Goal: Task Accomplishment & Management: Complete application form

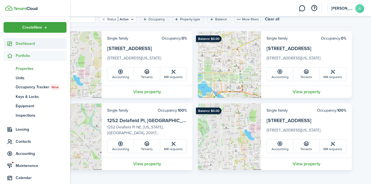
click at [14, 42] on sidebar-link-icon at bounding box center [10, 44] width 12 height 6
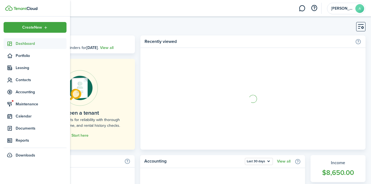
click at [12, 10] on img at bounding box center [8, 7] width 7 height 5
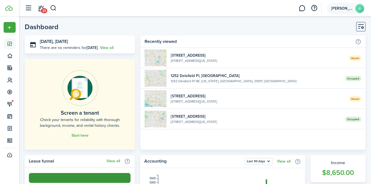
click at [337, 7] on span "[PERSON_NAME]" at bounding box center [342, 9] width 22 height 4
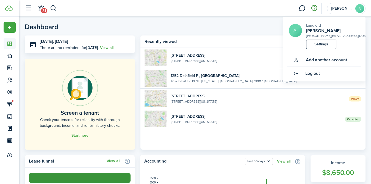
click at [315, 8] on button "button" at bounding box center [313, 8] width 9 height 9
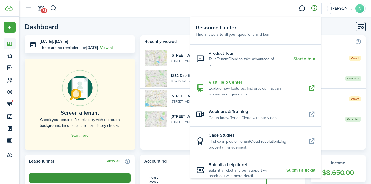
click at [242, 85] on resource-center-item-description "Explore new features, find articles that can answer your questions." at bounding box center [256, 91] width 95 height 12
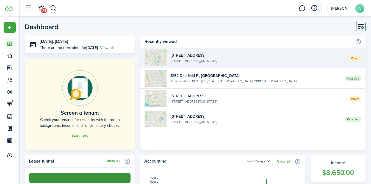
click at [179, 60] on widget-list-item-description "[STREET_ADDRESS][US_STATE]" at bounding box center [258, 60] width 174 height 5
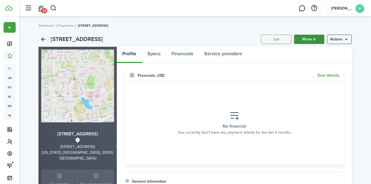
click at [302, 42] on link "Move in" at bounding box center [309, 39] width 30 height 9
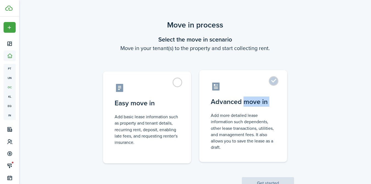
drag, startPoint x: 254, startPoint y: 112, endPoint x: 246, endPoint y: 101, distance: 13.4
click at [246, 101] on label "Advanced move in Add more detailed lease information such dependents, other lea…" at bounding box center [243, 116] width 88 height 92
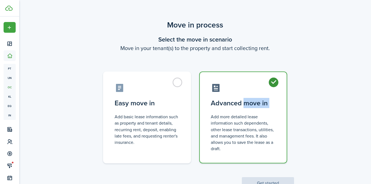
radio input "true"
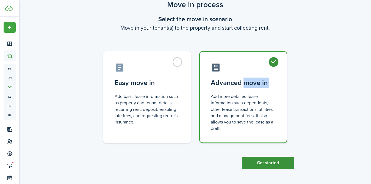
click at [262, 163] on button "Get started" at bounding box center [268, 163] width 52 height 12
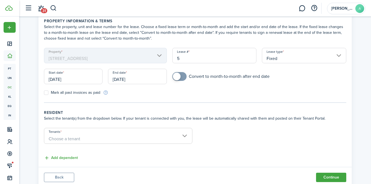
scroll to position [27, 0]
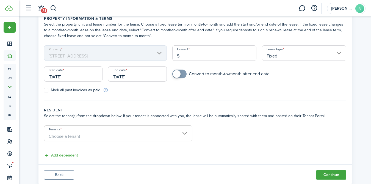
checkbox input "true"
click at [175, 77] on span at bounding box center [177, 74] width 8 height 8
click at [68, 74] on input "[DATE]" at bounding box center [73, 73] width 59 height 15
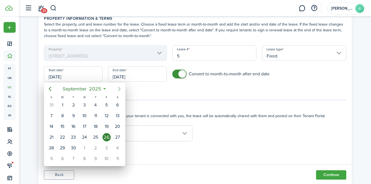
click at [118, 89] on icon "Next page" at bounding box center [119, 88] width 7 height 7
click at [84, 105] on div "1" at bounding box center [84, 105] width 8 height 8
type input "[DATE]"
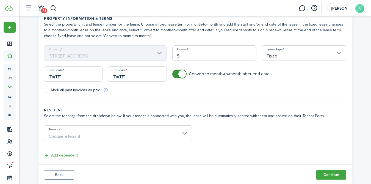
click at [131, 78] on input "[DATE]" at bounding box center [137, 73] width 59 height 15
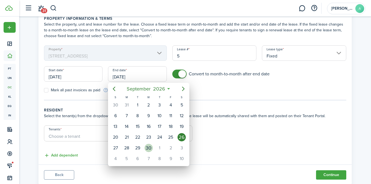
click at [149, 147] on div "30" at bounding box center [149, 148] width 8 height 8
type input "[DATE]"
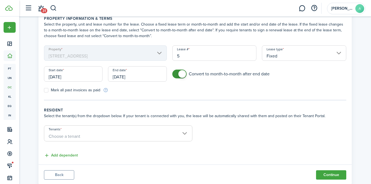
scroll to position [44, 0]
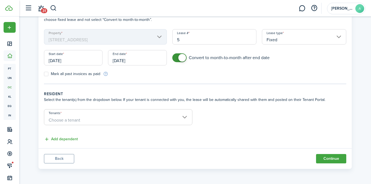
click at [68, 115] on span "Choose a tenant" at bounding box center [118, 119] width 148 height 9
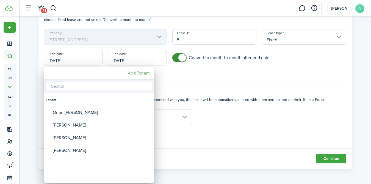
click at [136, 73] on mbsc-button "Add Tenant" at bounding box center [139, 73] width 26 height 10
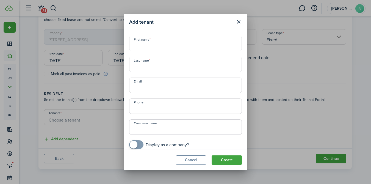
click at [148, 43] on input "First name" at bounding box center [185, 43] width 113 height 15
type input "[PERSON_NAME]"
type input "Chodorow"
type input "[PHONE_NUMBER]"
click at [142, 87] on input "Email" at bounding box center [185, 84] width 113 height 15
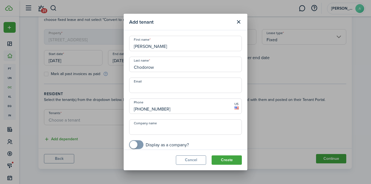
paste input "[EMAIL_ADDRESS][DOMAIN_NAME]"
type input "[EMAIL_ADDRESS][DOMAIN_NAME]"
click at [221, 159] on button "Create" at bounding box center [227, 159] width 30 height 9
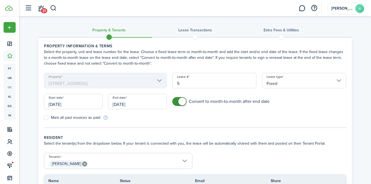
scroll to position [30, 0]
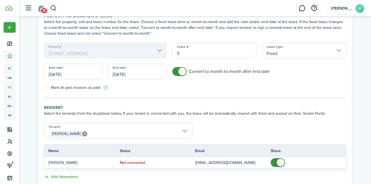
click at [162, 132] on span "[PERSON_NAME]" at bounding box center [118, 133] width 148 height 9
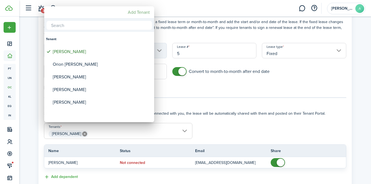
click at [142, 12] on mbsc-button "Add Tenant" at bounding box center [139, 12] width 26 height 10
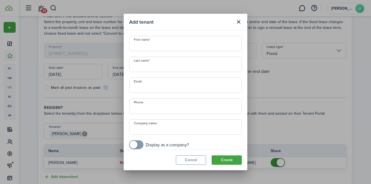
click at [151, 46] on input "First name" at bounding box center [185, 43] width 113 height 15
type input "[PERSON_NAME]"
type input "Price"
paste input "[EMAIL_ADDRESS][DOMAIN_NAME]"
type input "[EMAIL_ADDRESS][DOMAIN_NAME]"
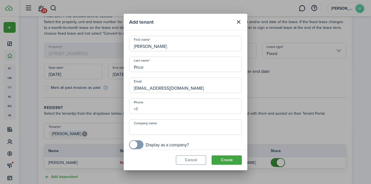
click at [166, 109] on input "+1" at bounding box center [185, 105] width 113 height 15
paste input "[PHONE_NUMBER]"
type input "[PHONE_NUMBER]"
click at [228, 162] on button "Create" at bounding box center [227, 159] width 30 height 9
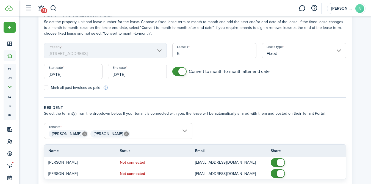
click at [182, 131] on span "[PERSON_NAME] [PERSON_NAME]" at bounding box center [118, 133] width 148 height 9
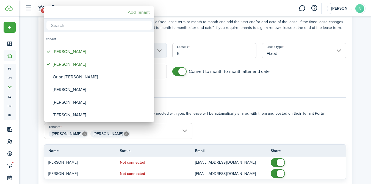
click at [135, 11] on mbsc-button "Add Tenant" at bounding box center [139, 12] width 26 height 10
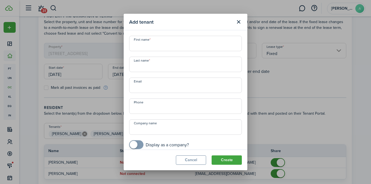
click at [201, 45] on input "First name" at bounding box center [185, 43] width 113 height 15
type input "[PERSON_NAME]"
paste input "[EMAIL_ADDRESS][DOMAIN_NAME]"
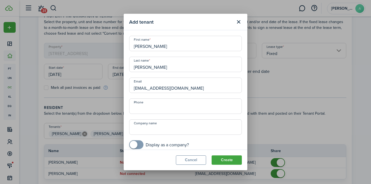
type input "[EMAIL_ADDRESS][DOMAIN_NAME]"
click at [148, 108] on input "+1" at bounding box center [185, 105] width 113 height 15
paste input "[PHONE_NUMBER]"
type input "[PHONE_NUMBER]"
click at [223, 161] on button "Create" at bounding box center [227, 159] width 30 height 9
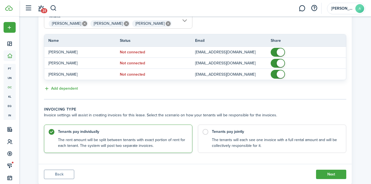
scroll to position [156, 0]
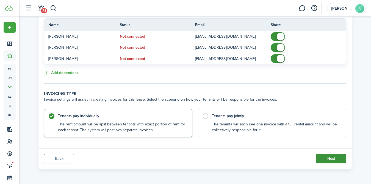
click at [330, 157] on button "Next" at bounding box center [331, 158] width 30 height 9
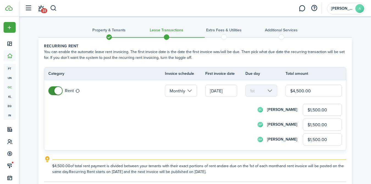
click at [298, 95] on input "$4,500.00" at bounding box center [314, 91] width 56 height 12
type input "$400.00"
type input "$133.33"
type input "$133.34"
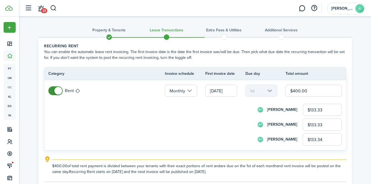
type input "$4,400.00"
type input "$1,466.67"
type input "$1,466.66"
type input "$4,400.00"
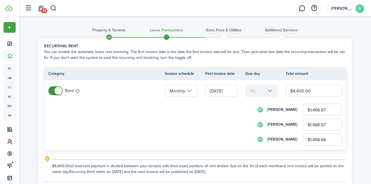
drag, startPoint x: 330, startPoint y: 111, endPoint x: 295, endPoint y: 110, distance: 35.7
click at [295, 110] on div "SC [PERSON_NAME] $1,466.67" at bounding box center [202, 110] width 278 height 12
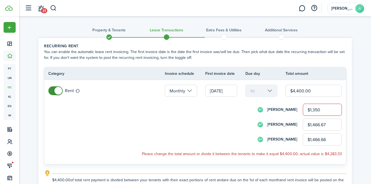
type input "$1,350.00"
click at [320, 124] on input "$1,466.67" at bounding box center [322, 124] width 39 height 12
drag, startPoint x: 329, startPoint y: 126, endPoint x: 298, endPoint y: 125, distance: 31.1
click at [298, 126] on div "AP [PERSON_NAME] $1,466.67" at bounding box center [202, 124] width 278 height 12
type input "$1,525.00"
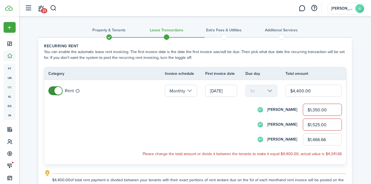
click at [336, 138] on input "$1,466.66" at bounding box center [322, 139] width 39 height 12
drag, startPoint x: 336, startPoint y: 138, endPoint x: 317, endPoint y: 136, distance: 19.0
click at [317, 136] on input "$1,466.66" at bounding box center [322, 139] width 39 height 12
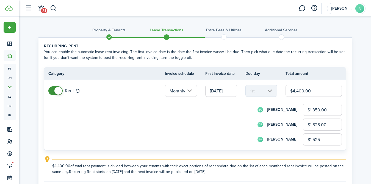
type input "$1,525.00"
click at [209, 119] on div "AP [PERSON_NAME] $1,525.00" at bounding box center [202, 124] width 278 height 12
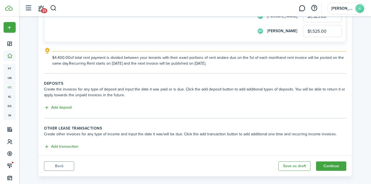
scroll to position [116, 0]
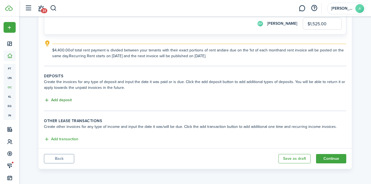
click at [66, 98] on button "Add deposit" at bounding box center [58, 100] width 28 height 6
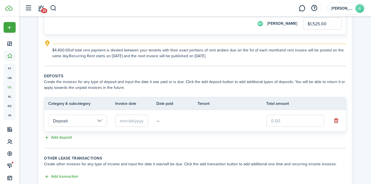
click at [90, 123] on input "Deposit" at bounding box center [77, 121] width 59 height 12
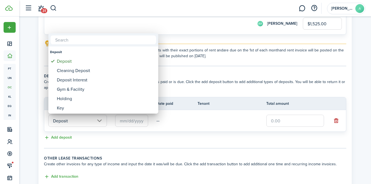
click at [145, 124] on div at bounding box center [185, 92] width 459 height 272
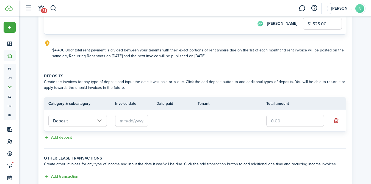
click at [142, 122] on input "text" at bounding box center [131, 121] width 33 height 12
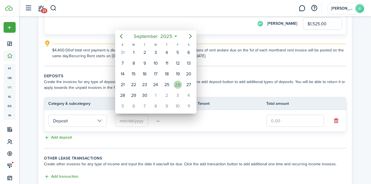
click at [179, 84] on div "26" at bounding box center [178, 85] width 8 height 8
type input "[DATE]"
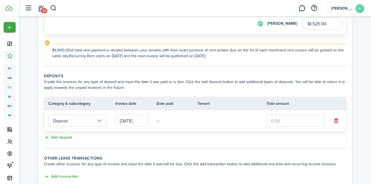
click at [275, 124] on input "text" at bounding box center [295, 121] width 58 height 12
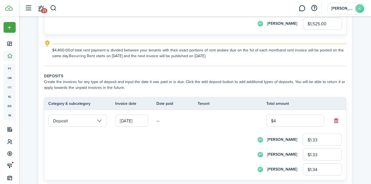
type input "$44"
type input "$14.67"
type input "$14.66"
type input "$440"
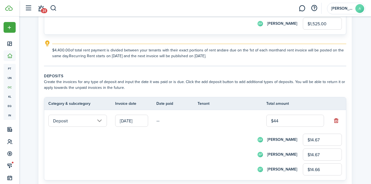
type input "$146.67"
type input "$146.66"
type input "$4,400"
type input "$1,466.67"
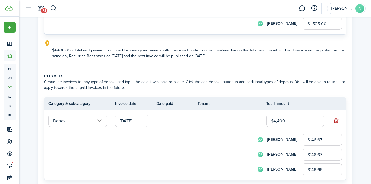
type input "$1,466.67"
type input "$1,466.66"
type input "$4,400.00"
click at [198, 114] on tr "Deposit [DATE] — $4,400.00 AA [PERSON_NAME] $1,466.67 AP [PERSON_NAME] $1,466.6…" at bounding box center [195, 145] width 302 height 70
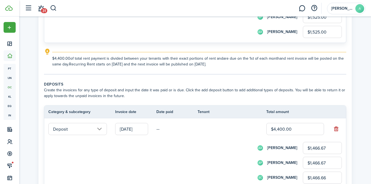
scroll to position [113, 0]
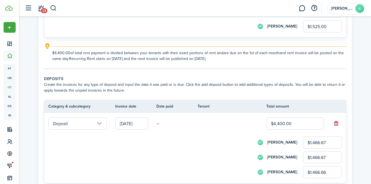
drag, startPoint x: 329, startPoint y: 171, endPoint x: 287, endPoint y: 168, distance: 41.9
click at [287, 171] on div "SC [PERSON_NAME] $1,466.66" at bounding box center [202, 172] width 278 height 12
type input "$1,350.00"
click at [326, 145] on input "$1,466.67" at bounding box center [322, 142] width 39 height 12
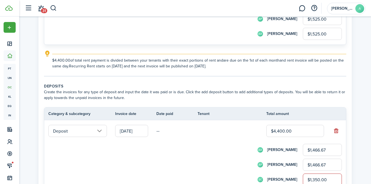
scroll to position [111, 0]
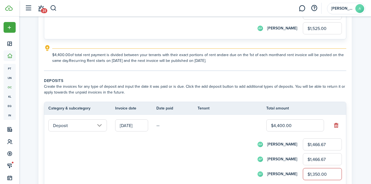
drag, startPoint x: 327, startPoint y: 144, endPoint x: 295, endPoint y: 143, distance: 32.2
click at [295, 143] on div "AA [PERSON_NAME] $1,466.67" at bounding box center [202, 144] width 278 height 12
type input "$1,525.00"
click at [318, 160] on input "$1,466.67" at bounding box center [322, 159] width 39 height 12
drag, startPoint x: 334, startPoint y: 160, endPoint x: 299, endPoint y: 156, distance: 34.8
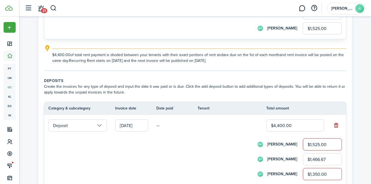
click at [299, 156] on div "AP [PERSON_NAME] $1,466.67" at bounding box center [202, 159] width 278 height 12
type input "$1,525.00"
click at [204, 154] on div "AP [PERSON_NAME] $1,525.00" at bounding box center [202, 159] width 278 height 12
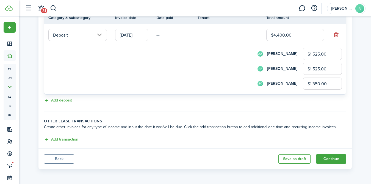
scroll to position [202, 0]
click at [65, 139] on button "Add transaction" at bounding box center [61, 139] width 34 height 6
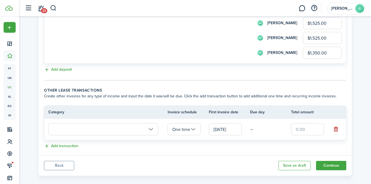
scroll to position [239, 0]
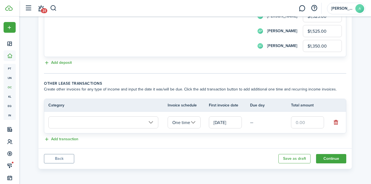
click at [87, 125] on input "text" at bounding box center [103, 122] width 110 height 12
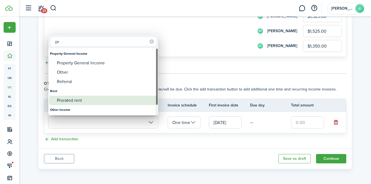
type input "pr"
click at [74, 100] on div "Prorated rent" at bounding box center [105, 100] width 97 height 9
type input "Rent / Prorated rent"
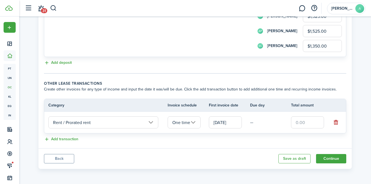
click at [219, 124] on input "[DATE]" at bounding box center [225, 122] width 33 height 12
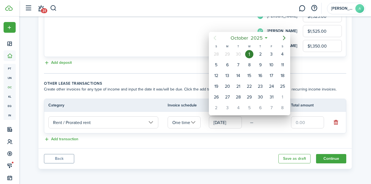
click at [216, 37] on icon "Previous page" at bounding box center [215, 38] width 7 height 7
click at [283, 38] on icon "Next page" at bounding box center [284, 38] width 7 height 7
click at [214, 37] on icon "Previous page" at bounding box center [215, 38] width 2 height 4
click at [223, 123] on div at bounding box center [185, 92] width 459 height 272
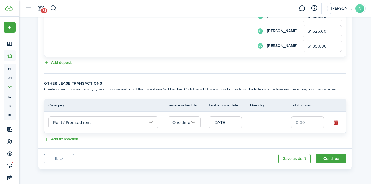
click at [223, 123] on input "[DATE]" at bounding box center [225, 122] width 33 height 12
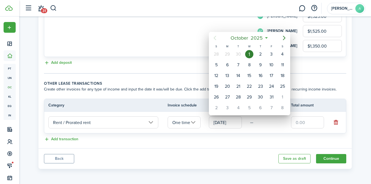
click at [222, 123] on div at bounding box center [185, 92] width 459 height 272
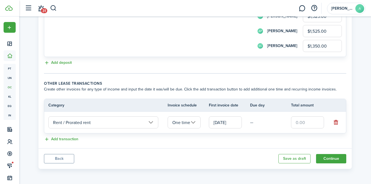
click at [222, 123] on input "[DATE]" at bounding box center [225, 122] width 33 height 12
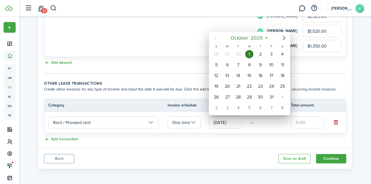
click at [222, 123] on div at bounding box center [185, 92] width 459 height 272
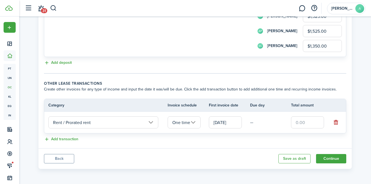
click at [224, 123] on input "[DATE]" at bounding box center [225, 122] width 33 height 12
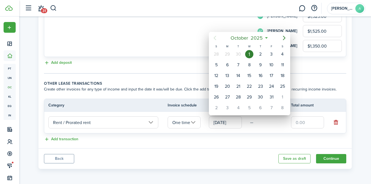
click at [243, 123] on div at bounding box center [185, 92] width 459 height 272
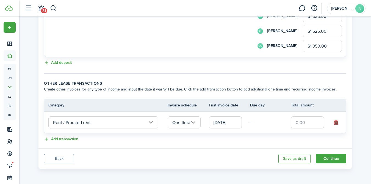
click at [307, 123] on input "text" at bounding box center [307, 122] width 33 height 12
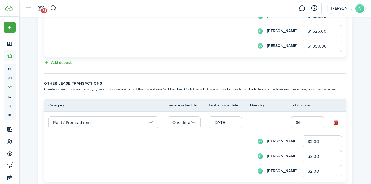
type input "$6.00"
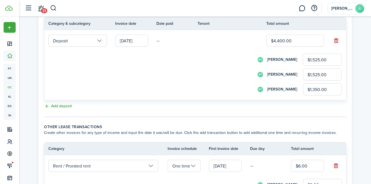
scroll to position [195, 0]
drag, startPoint x: 329, startPoint y: 62, endPoint x: 296, endPoint y: 62, distance: 32.4
click at [296, 62] on div "AA [PERSON_NAME] $1,525.00" at bounding box center [202, 60] width 278 height 12
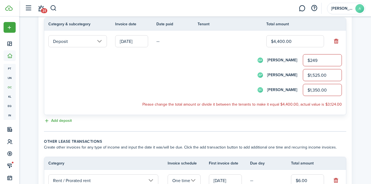
type input "$249.00"
click at [322, 77] on input "$1,525.00" at bounding box center [322, 75] width 39 height 12
drag, startPoint x: 335, startPoint y: 77, endPoint x: 301, endPoint y: 76, distance: 33.5
click at [301, 76] on div "AP [PERSON_NAME] $1,525.00" at bounding box center [202, 75] width 278 height 12
type input "$249.00"
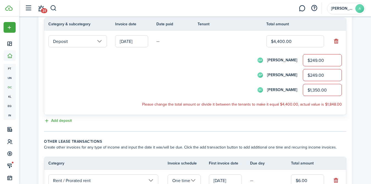
click at [319, 90] on input "$1,350.00" at bounding box center [322, 90] width 39 height 12
drag, startPoint x: 333, startPoint y: 91, endPoint x: 292, endPoint y: 90, distance: 40.7
click at [292, 90] on div "SC [PERSON_NAME] $1,350.00" at bounding box center [202, 90] width 278 height 12
type input "$237.00"
click at [171, 62] on div "AA [PERSON_NAME] $249.00" at bounding box center [202, 60] width 278 height 12
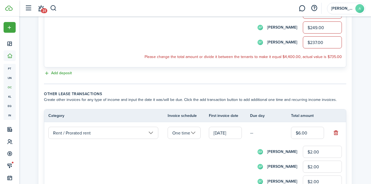
scroll to position [261, 0]
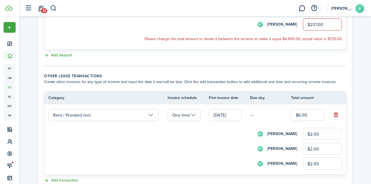
drag, startPoint x: 328, startPoint y: 135, endPoint x: 289, endPoint y: 135, distance: 39.0
click at [289, 135] on div "AA [PERSON_NAME] $2.00" at bounding box center [202, 134] width 278 height 12
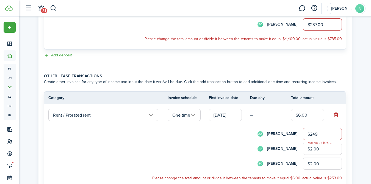
type input "$249.00"
drag, startPoint x: 322, startPoint y: 149, endPoint x: 296, endPoint y: 148, distance: 26.4
click at [296, 148] on div "AP [PERSON_NAME] $2.00" at bounding box center [202, 149] width 278 height 12
type input "$249.00"
drag, startPoint x: 328, startPoint y: 163, endPoint x: 294, endPoint y: 160, distance: 34.5
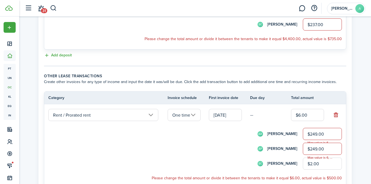
click at [294, 160] on div "SC [PERSON_NAME] $2.00" at bounding box center [202, 163] width 278 height 12
type input "$237.00"
click at [203, 151] on div "AP [PERSON_NAME] $249.00 Max value is 6, actual value is 249" at bounding box center [202, 149] width 278 height 12
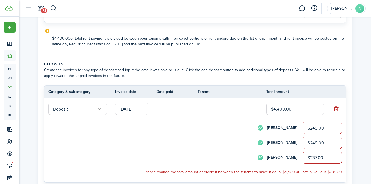
scroll to position [132, 0]
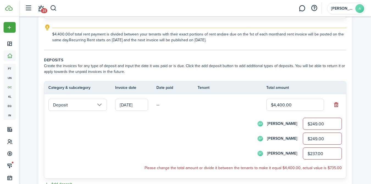
drag, startPoint x: 327, startPoint y: 152, endPoint x: 288, endPoint y: 150, distance: 39.1
click at [288, 150] on div "SC [PERSON_NAME] $237.00" at bounding box center [202, 153] width 278 height 12
type input "$1,350.00"
click at [222, 140] on div "AP [PERSON_NAME] $249.00" at bounding box center [202, 138] width 278 height 12
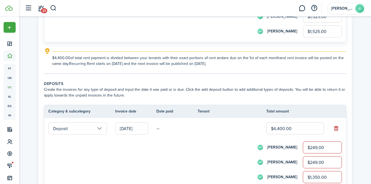
scroll to position [111, 0]
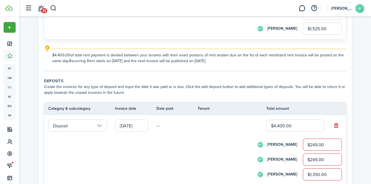
drag, startPoint x: 330, startPoint y: 145, endPoint x: 297, endPoint y: 144, distance: 33.0
click at [297, 144] on div "AA [PERSON_NAME] $249.00" at bounding box center [202, 144] width 278 height 12
type input "$1,525.00"
drag, startPoint x: 326, startPoint y: 160, endPoint x: 293, endPoint y: 159, distance: 33.3
click at [293, 159] on div "AP [PERSON_NAME] $249.00" at bounding box center [202, 159] width 278 height 12
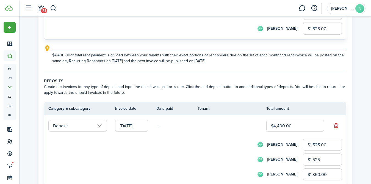
type input "$1,525.00"
click at [219, 151] on form "AA [PERSON_NAME] $1,525.00 AP [PERSON_NAME] $1,525.00 SC [PERSON_NAME] $1,350.00" at bounding box center [194, 159] width 293 height 42
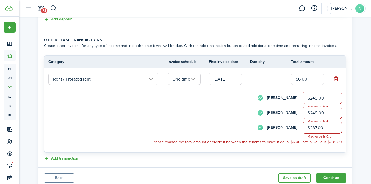
scroll to position [281, 0]
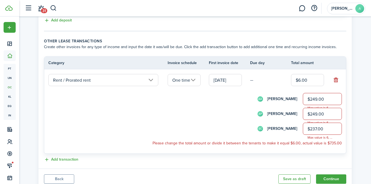
drag, startPoint x: 316, startPoint y: 81, endPoint x: 289, endPoint y: 80, distance: 27.0
click at [289, 80] on tr "Rent / Prorated rent One time [DATE] — $6.00 AA [PERSON_NAME] $249.00 Max value…" at bounding box center [195, 111] width 302 height 84
type input "$7"
type input "$2.33"
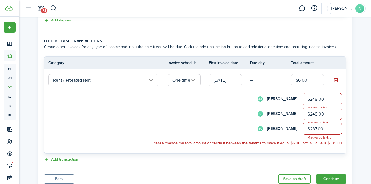
type input "$2.34"
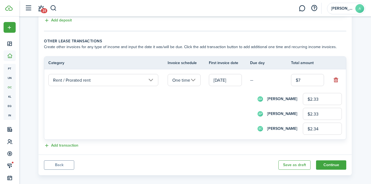
type input "$73"
type input "$24.33"
type input "$24.34"
type input "$736"
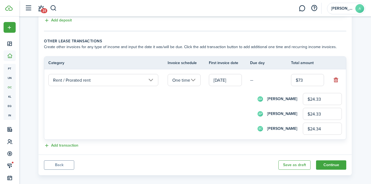
type input "$245.33"
type input "$245.34"
type input "$73"
type input "$24.33"
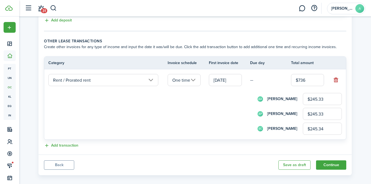
type input "$24.33"
type input "$24.34"
type input "$735"
type input "$245.00"
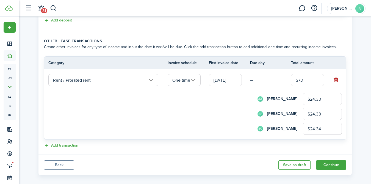
type input "$245.00"
type input "$735.00"
click at [210, 104] on div "AA [PERSON_NAME] $245.00" at bounding box center [202, 99] width 278 height 12
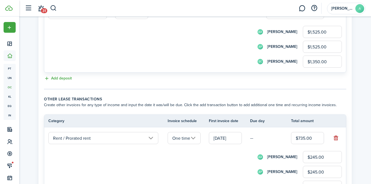
scroll to position [243, 0]
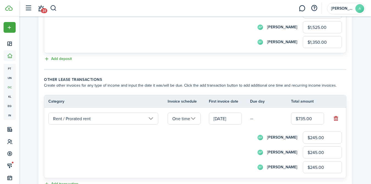
drag, startPoint x: 330, startPoint y: 138, endPoint x: 293, endPoint y: 134, distance: 37.6
click at [293, 134] on div "AA [PERSON_NAME] $245.00" at bounding box center [202, 137] width 278 height 12
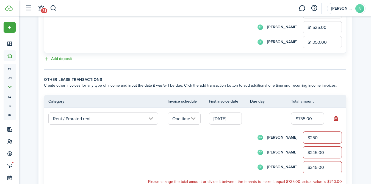
type input "$250.00"
drag, startPoint x: 330, startPoint y: 153, endPoint x: 295, endPoint y: 150, distance: 34.8
click at [295, 150] on div "AP [PERSON_NAME] $245.00" at bounding box center [202, 152] width 278 height 12
type input "$250.00"
click at [318, 167] on input "$245.00" at bounding box center [322, 167] width 39 height 12
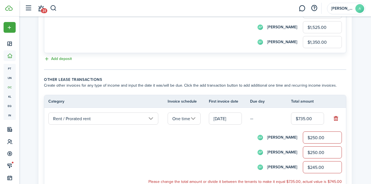
drag, startPoint x: 324, startPoint y: 167, endPoint x: 299, endPoint y: 165, distance: 25.1
click at [299, 165] on div "SC [PERSON_NAME] $245.00" at bounding box center [202, 167] width 278 height 12
type input "$249.00"
click at [212, 148] on div "AP [PERSON_NAME] $250.00" at bounding box center [202, 152] width 278 height 12
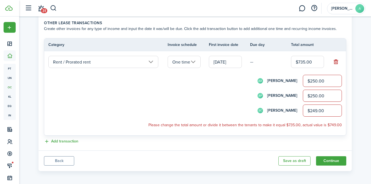
scroll to position [302, 0]
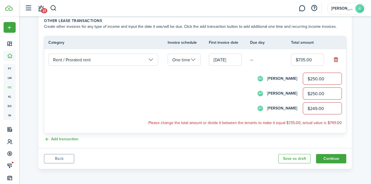
click at [327, 74] on input "$250.00" at bounding box center [322, 79] width 39 height 12
drag, startPoint x: 321, startPoint y: 78, endPoint x: 296, endPoint y: 77, distance: 24.8
click at [296, 77] on div "AA [PERSON_NAME] $250.00" at bounding box center [202, 79] width 278 height 12
type input "$249.00"
drag, startPoint x: 331, startPoint y: 95, endPoint x: 293, endPoint y: 92, distance: 38.6
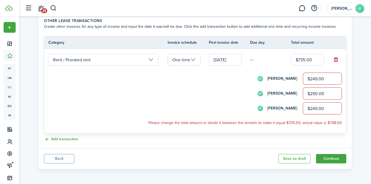
click at [293, 92] on div "AP [PERSON_NAME] $250.00" at bounding box center [202, 93] width 278 height 12
type input "$249.00"
click at [299, 108] on div "SC [PERSON_NAME] $249.00" at bounding box center [202, 108] width 278 height 12
click at [331, 106] on input "$249.00" at bounding box center [322, 108] width 39 height 12
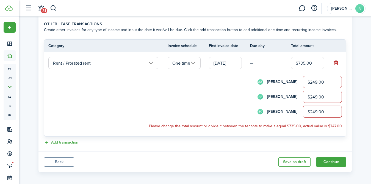
drag, startPoint x: 331, startPoint y: 111, endPoint x: 295, endPoint y: 108, distance: 35.3
click at [295, 108] on div "SC [PERSON_NAME] $249.00" at bounding box center [202, 112] width 278 height 12
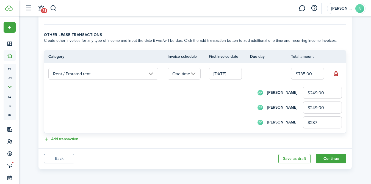
scroll to position [288, 0]
type input "$237.00"
click at [215, 99] on form "AA [PERSON_NAME] $249.00 AP [PERSON_NAME] $249.00 SC [PERSON_NAME] $237.00" at bounding box center [194, 108] width 293 height 42
click at [234, 117] on div "SC [PERSON_NAME] $237.00" at bounding box center [202, 122] width 278 height 12
drag, startPoint x: 326, startPoint y: 158, endPoint x: 148, endPoint y: 93, distance: 189.7
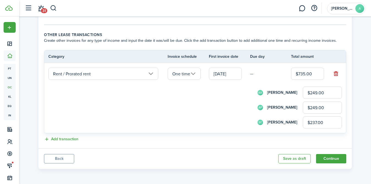
click at [220, 74] on input "[DATE]" at bounding box center [225, 74] width 33 height 12
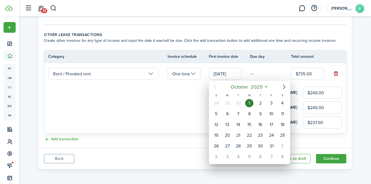
click at [216, 86] on icon "Previous page" at bounding box center [215, 87] width 7 height 7
click at [183, 102] on div at bounding box center [185, 92] width 459 height 272
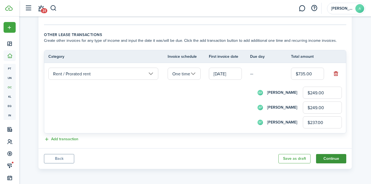
click at [325, 159] on button "Continue" at bounding box center [331, 158] width 30 height 9
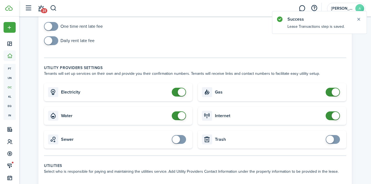
scroll to position [28, 0]
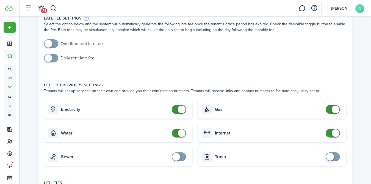
checkbox input "false"
click at [178, 129] on span at bounding box center [178, 133] width 5 height 9
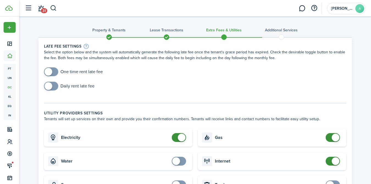
scroll to position [1, 0]
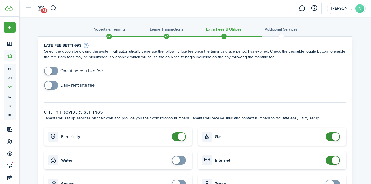
checkbox input "true"
click at [49, 71] on span at bounding box center [49, 71] width 8 height 8
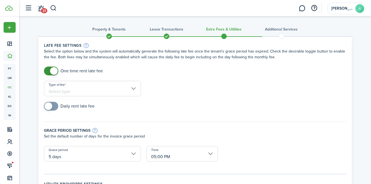
click at [92, 90] on input "Type of fee" at bounding box center [92, 88] width 97 height 15
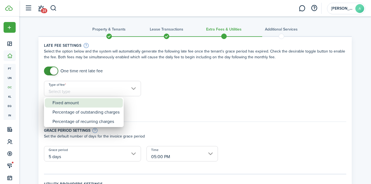
click at [77, 102] on div "Fixed amount" at bounding box center [85, 102] width 67 height 9
type input "Fixed amount"
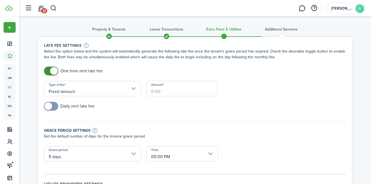
click at [153, 90] on input "Amount" at bounding box center [181, 88] width 71 height 15
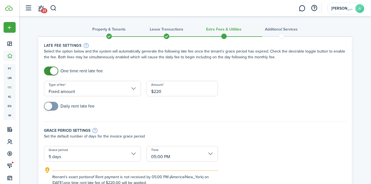
type input "$220.00"
click at [213, 101] on form "One time rent late fee Type of fee Fixed amount Amount $220.00 Daily rent late …" at bounding box center [195, 125] width 308 height 119
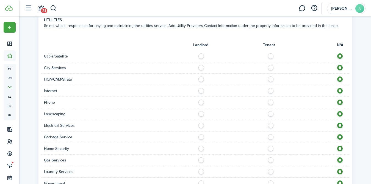
scroll to position [283, 0]
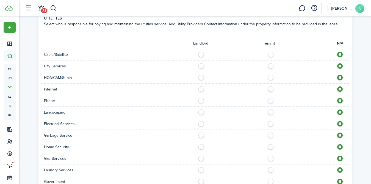
click at [268, 53] on label at bounding box center [272, 53] width 10 height 3
radio input "true"
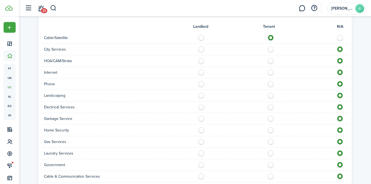
scroll to position [300, 0]
click at [270, 70] on label at bounding box center [272, 70] width 10 height 3
radio input "true"
click at [271, 84] on label at bounding box center [272, 82] width 10 height 3
radio input "true"
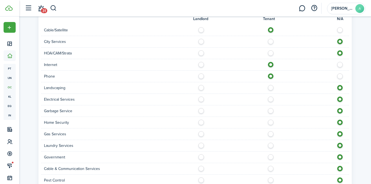
scroll to position [313, 0]
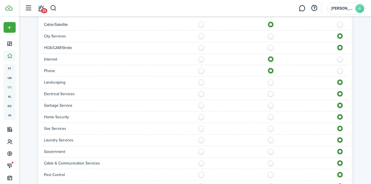
click at [270, 94] on label at bounding box center [272, 92] width 10 height 3
radio input "true"
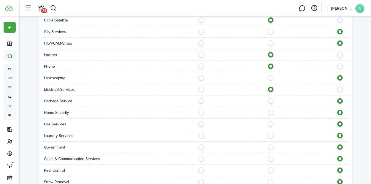
scroll to position [320, 0]
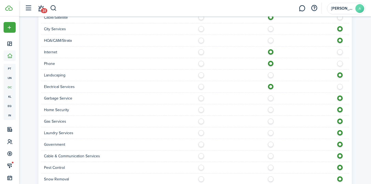
click at [201, 98] on label at bounding box center [203, 96] width 10 height 3
radio input "true"
click at [199, 120] on label at bounding box center [203, 119] width 10 height 3
click at [270, 121] on label at bounding box center [272, 119] width 10 height 3
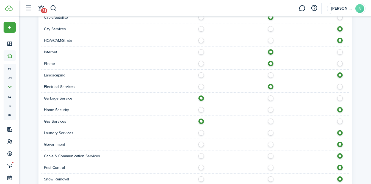
radio input "false"
radio input "true"
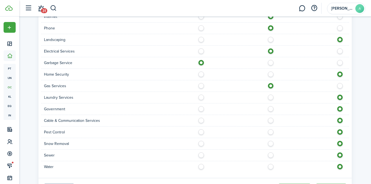
scroll to position [357, 0]
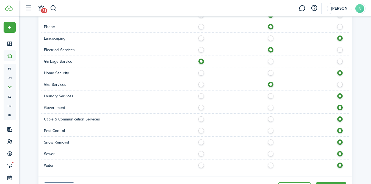
click at [269, 119] on label at bounding box center [272, 117] width 10 height 3
radio input "true"
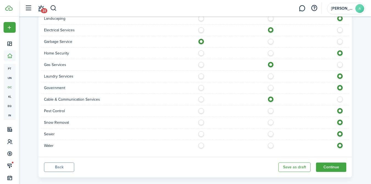
scroll to position [377, 0]
click at [202, 122] on label at bounding box center [203, 120] width 10 height 3
radio input "true"
click at [199, 134] on label at bounding box center [203, 132] width 10 height 3
radio input "true"
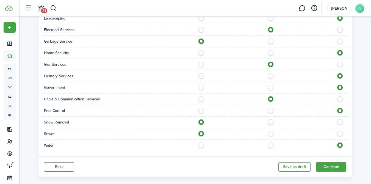
click at [203, 145] on label at bounding box center [203, 143] width 10 height 3
radio input "true"
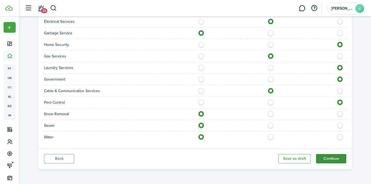
click at [328, 160] on button "Continue" at bounding box center [331, 158] width 30 height 9
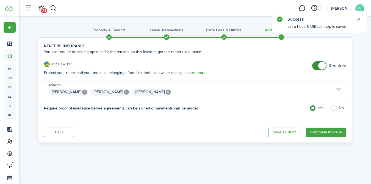
click at [334, 108] on label "No" at bounding box center [339, 109] width 16 height 8
radio input "false"
radio input "true"
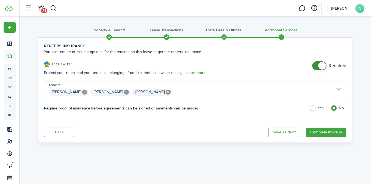
drag, startPoint x: 328, startPoint y: 132, endPoint x: 312, endPoint y: 103, distance: 33.2
click at [312, 103] on panel-main "Renters Insurance You can require or make it optional for the tenants on this l…" at bounding box center [194, 89] width 313 height 105
click at [320, 65] on span at bounding box center [322, 66] width 8 height 8
checkbox input "false"
click at [321, 65] on span at bounding box center [322, 66] width 8 height 8
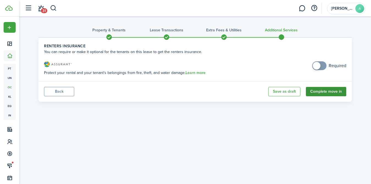
click at [325, 90] on button "Complete move in" at bounding box center [326, 91] width 40 height 9
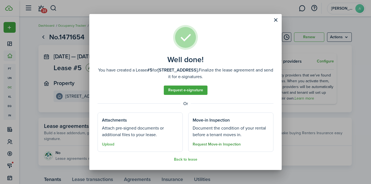
click at [217, 145] on button "Request Move-in Inspection" at bounding box center [217, 144] width 48 height 4
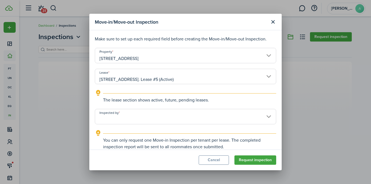
click at [146, 117] on input "Inspected by" at bounding box center [185, 116] width 181 height 15
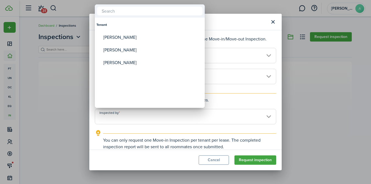
click at [300, 90] on div at bounding box center [185, 92] width 459 height 272
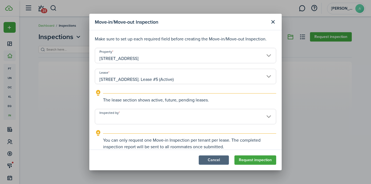
click at [220, 160] on button "Cancel" at bounding box center [214, 159] width 30 height 9
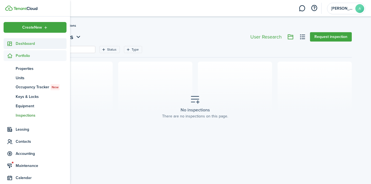
click at [22, 44] on span "Dashboard" at bounding box center [41, 44] width 51 height 6
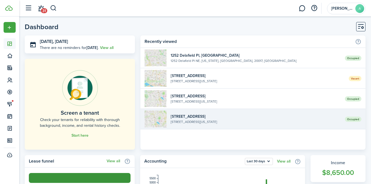
click at [191, 117] on widget-list-item-title "[STREET_ADDRESS]" at bounding box center [256, 116] width 170 height 6
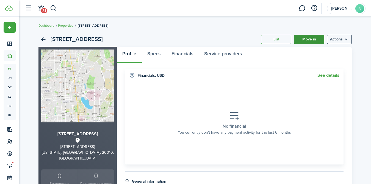
click at [303, 40] on link "Move in" at bounding box center [309, 39] width 30 height 9
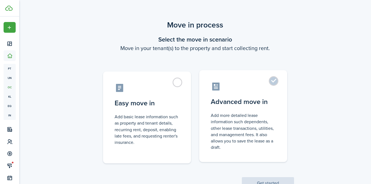
click at [275, 82] on label "Advanced move in Add more detailed lease information such dependents, other lea…" at bounding box center [243, 116] width 88 height 92
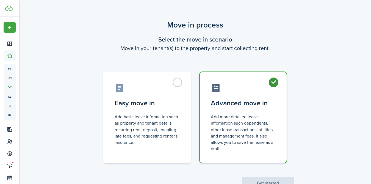
radio input "true"
click at [262, 182] on button "Get started" at bounding box center [268, 183] width 52 height 12
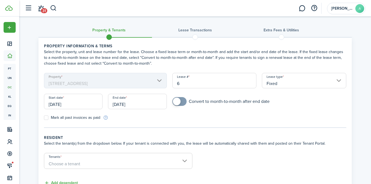
click at [182, 29] on h3 "Lease Transactions" at bounding box center [195, 30] width 34 height 6
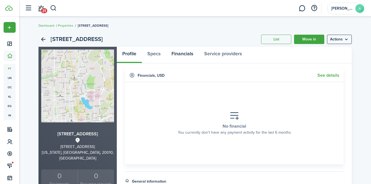
click at [185, 51] on link "Financials" at bounding box center [182, 55] width 33 height 16
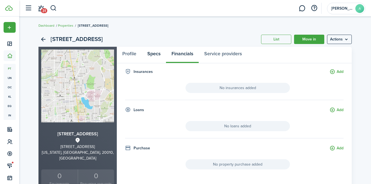
click at [156, 53] on link "Specs" at bounding box center [154, 55] width 24 height 16
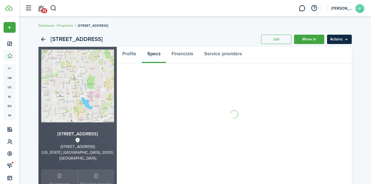
click at [337, 43] on menu-btn "Actions" at bounding box center [339, 39] width 25 height 9
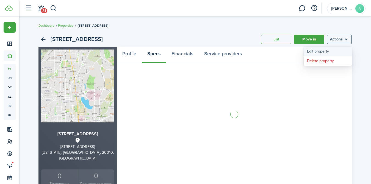
click at [326, 51] on link "Edit property" at bounding box center [328, 51] width 48 height 9
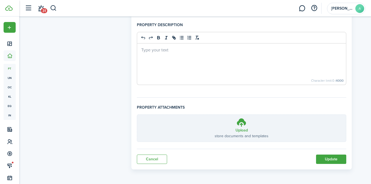
scroll to position [389, 0]
click at [324, 161] on button "Update" at bounding box center [331, 158] width 30 height 9
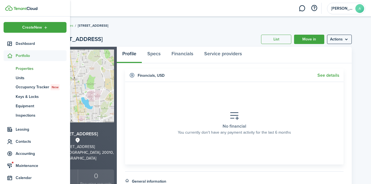
click at [11, 56] on icon at bounding box center [10, 55] width 6 height 5
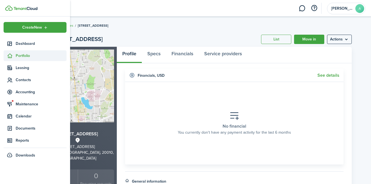
click at [25, 54] on span "Portfolio" at bounding box center [41, 56] width 51 height 6
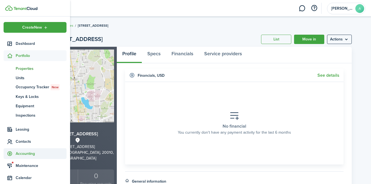
click at [25, 152] on span "Accounting" at bounding box center [41, 154] width 51 height 6
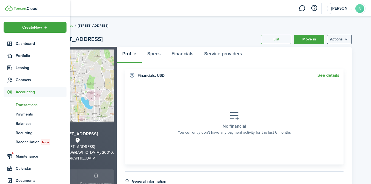
click at [26, 105] on span "Transactions" at bounding box center [41, 105] width 51 height 6
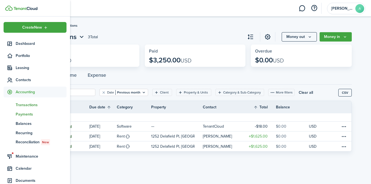
click at [25, 115] on span "Payments" at bounding box center [41, 114] width 51 height 6
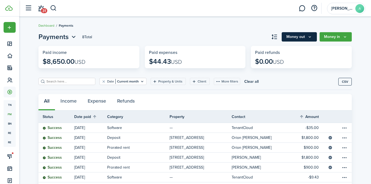
click at [310, 36] on icon "Money out" at bounding box center [309, 37] width 5 height 4
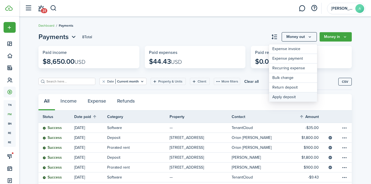
click at [290, 97] on link "Apply deposit" at bounding box center [293, 96] width 48 height 9
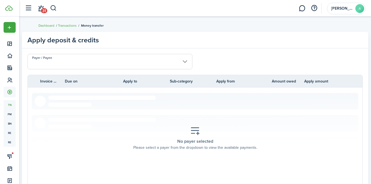
click at [96, 60] on input "Payer / Payee" at bounding box center [109, 61] width 165 height 15
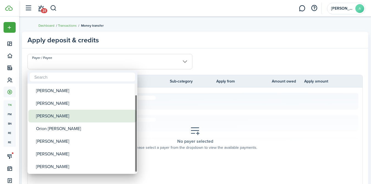
click at [59, 116] on div "[PERSON_NAME]" at bounding box center [84, 116] width 97 height 13
type input "[PERSON_NAME]"
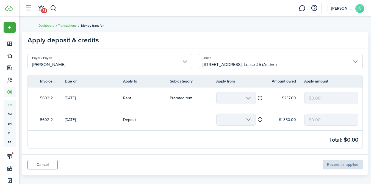
click at [82, 142] on checkout-total "Total: $0.00" at bounding box center [195, 139] width 326 height 8
click at [341, 59] on input "[STREET_ADDRESS]. Lease #5 (Active)" at bounding box center [280, 61] width 165 height 15
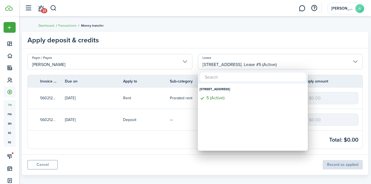
click at [341, 59] on div at bounding box center [185, 92] width 459 height 272
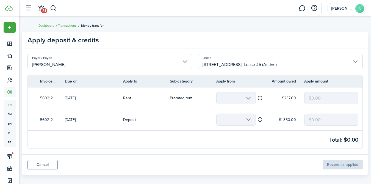
click at [228, 99] on mbsc-scroller at bounding box center [236, 98] width 40 height 12
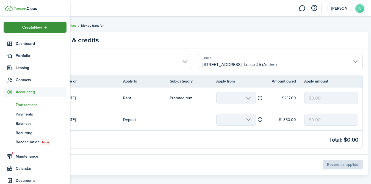
click at [24, 28] on span "Create New" at bounding box center [32, 28] width 20 height 4
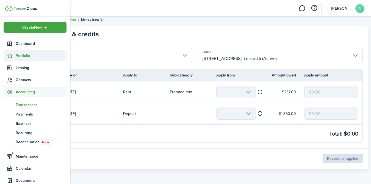
click at [23, 56] on span "Portfolio" at bounding box center [41, 56] width 51 height 6
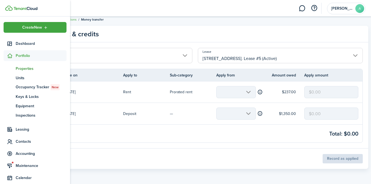
click at [23, 66] on span "Properties" at bounding box center [41, 69] width 51 height 6
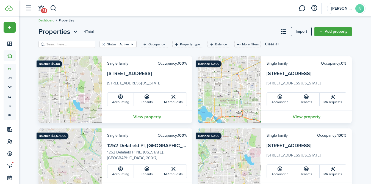
scroll to position [9, 0]
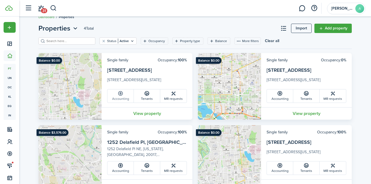
click at [122, 99] on link "Accounting" at bounding box center [120, 95] width 26 height 13
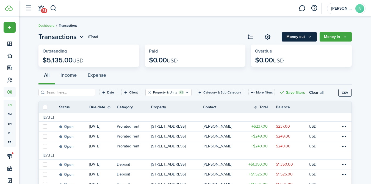
click at [295, 37] on button "Money out" at bounding box center [299, 36] width 35 height 9
click at [240, 78] on div "All Income Expense" at bounding box center [194, 76] width 313 height 16
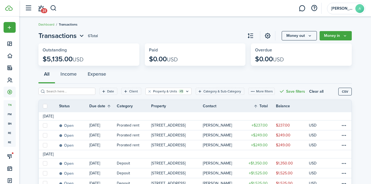
scroll to position [23, 0]
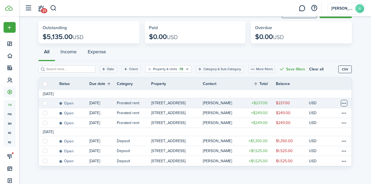
click at [344, 102] on table-menu-btn-icon at bounding box center [344, 103] width 7 height 7
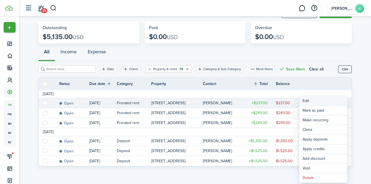
click at [310, 101] on button "Edit" at bounding box center [323, 100] width 48 height 9
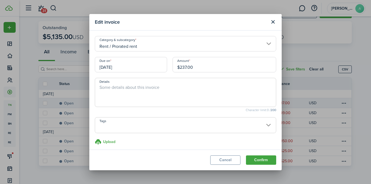
click at [140, 67] on input "[DATE]" at bounding box center [131, 64] width 72 height 15
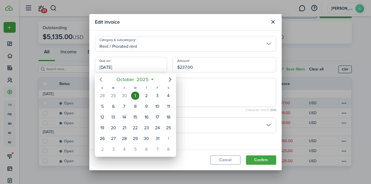
click at [99, 81] on icon "Previous page" at bounding box center [101, 79] width 7 height 7
click at [157, 127] on div "26" at bounding box center [157, 128] width 8 height 8
type input "[DATE]"
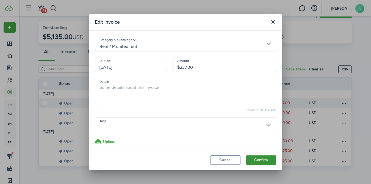
click at [255, 158] on button "Confirm" at bounding box center [261, 159] width 30 height 9
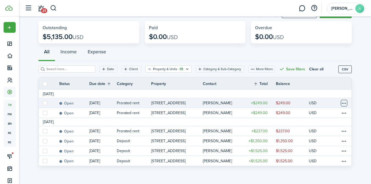
click at [343, 104] on table-menu-btn-icon at bounding box center [344, 103] width 7 height 7
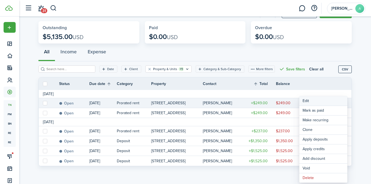
click at [319, 102] on button "Edit" at bounding box center [323, 100] width 48 height 9
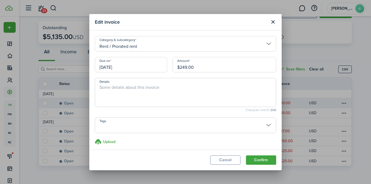
click at [129, 65] on input "[DATE]" at bounding box center [131, 64] width 72 height 15
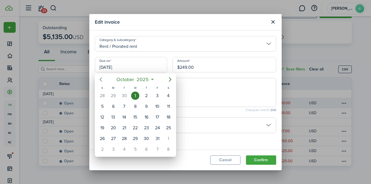
click at [102, 78] on icon "Previous page" at bounding box center [101, 79] width 7 height 7
click at [157, 128] on div "26" at bounding box center [157, 128] width 8 height 8
type input "[DATE]"
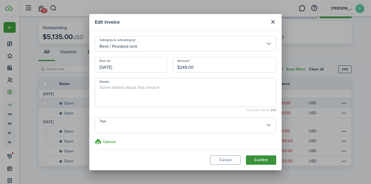
click at [260, 160] on button "Confirm" at bounding box center [261, 159] width 30 height 9
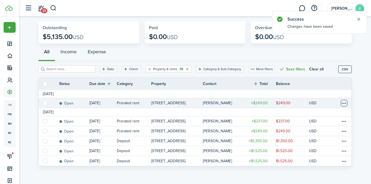
click at [344, 102] on table-menu-btn-icon at bounding box center [344, 103] width 7 height 7
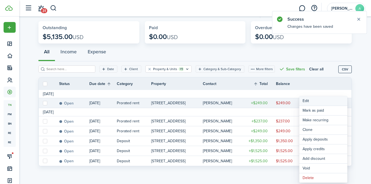
click at [321, 102] on button "Edit" at bounding box center [323, 100] width 48 height 9
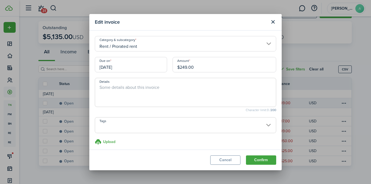
click at [154, 66] on input "[DATE]" at bounding box center [131, 64] width 72 height 15
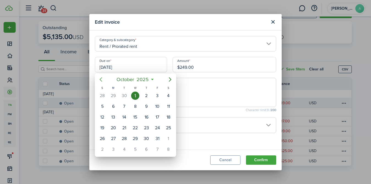
click at [101, 80] on icon "Previous page" at bounding box center [101, 79] width 7 height 7
click at [160, 126] on div "26" at bounding box center [157, 128] width 8 height 8
type input "[DATE]"
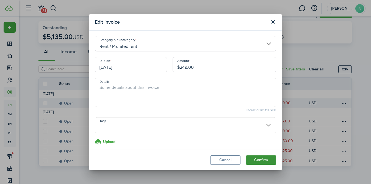
click at [261, 160] on button "Confirm" at bounding box center [261, 159] width 30 height 9
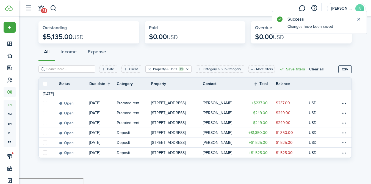
scroll to position [15, 0]
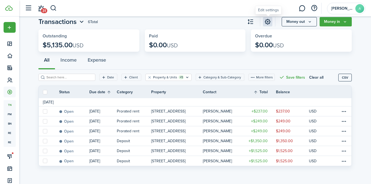
click at [269, 23] on link at bounding box center [267, 21] width 9 height 9
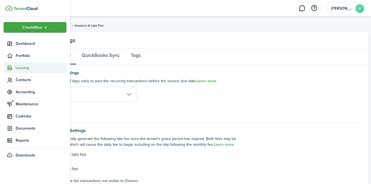
click at [20, 67] on span "Leasing" at bounding box center [41, 68] width 51 height 6
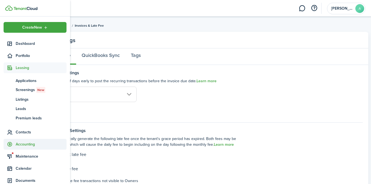
click at [29, 145] on span "Accounting" at bounding box center [41, 144] width 51 height 6
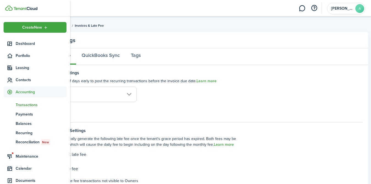
click at [26, 105] on span "Transactions" at bounding box center [41, 105] width 51 height 6
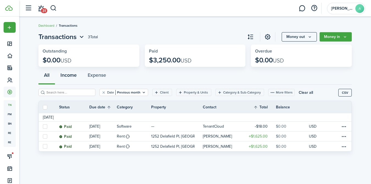
click at [74, 76] on button "Income" at bounding box center [68, 76] width 27 height 16
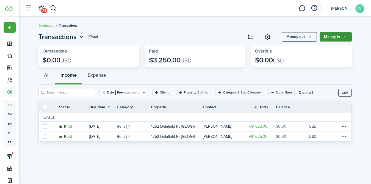
click at [339, 34] on button "Money in" at bounding box center [336, 36] width 32 height 9
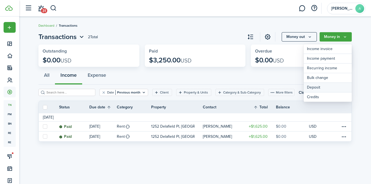
click at [318, 88] on link "Deposit" at bounding box center [328, 88] width 48 height 10
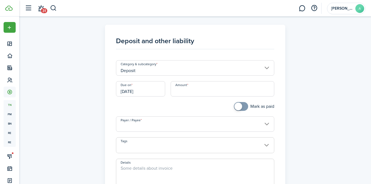
click at [196, 68] on input "Deposit" at bounding box center [195, 67] width 159 height 15
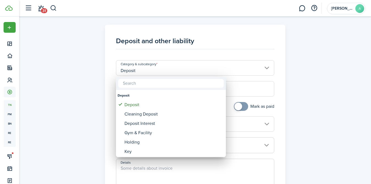
click at [196, 68] on div at bounding box center [185, 92] width 459 height 272
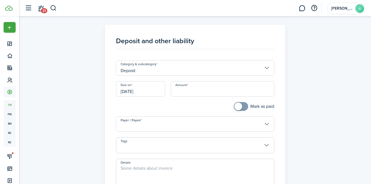
click at [188, 92] on input "Amount" at bounding box center [223, 88] width 104 height 15
click at [134, 126] on input "Payer / Payee" at bounding box center [195, 123] width 159 height 15
type input "$500.00"
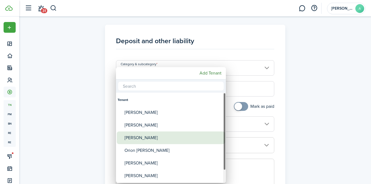
click at [132, 135] on div "[PERSON_NAME]" at bounding box center [172, 137] width 97 height 13
type input "[PERSON_NAME]"
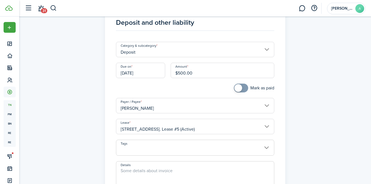
scroll to position [24, 0]
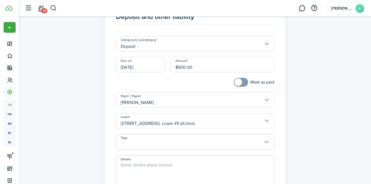
click at [159, 142] on span at bounding box center [195, 144] width 158 height 9
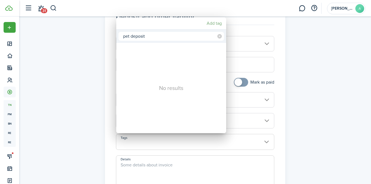
type input "pet deposit"
click at [210, 23] on mbsc-button "Add tag" at bounding box center [214, 23] width 20 height 10
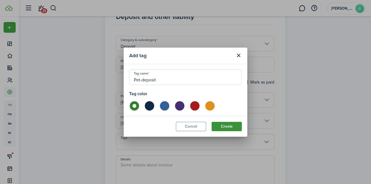
type input "Pet-deposit"
click at [225, 130] on button "Create" at bounding box center [227, 126] width 30 height 9
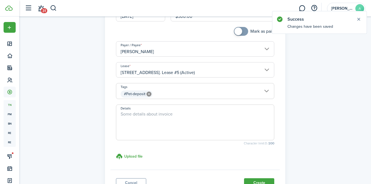
scroll to position [84, 0]
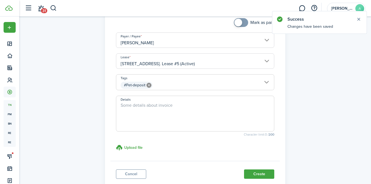
click at [157, 107] on textarea "Details" at bounding box center [195, 115] width 158 height 26
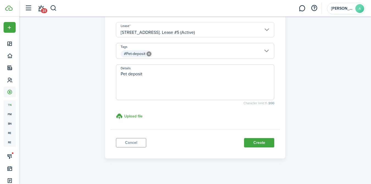
scroll to position [121, 0]
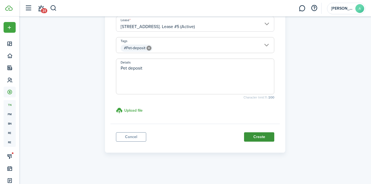
type textarea "Pet deposit"
click at [260, 137] on button "Create" at bounding box center [259, 136] width 30 height 9
